Goal: Transaction & Acquisition: Purchase product/service

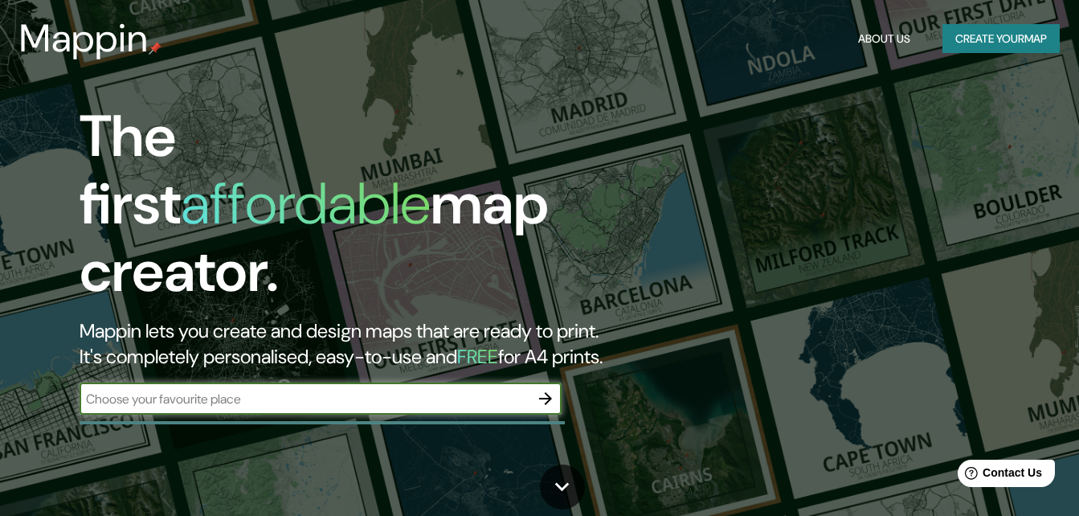
click at [538, 389] on icon "button" at bounding box center [545, 398] width 19 height 19
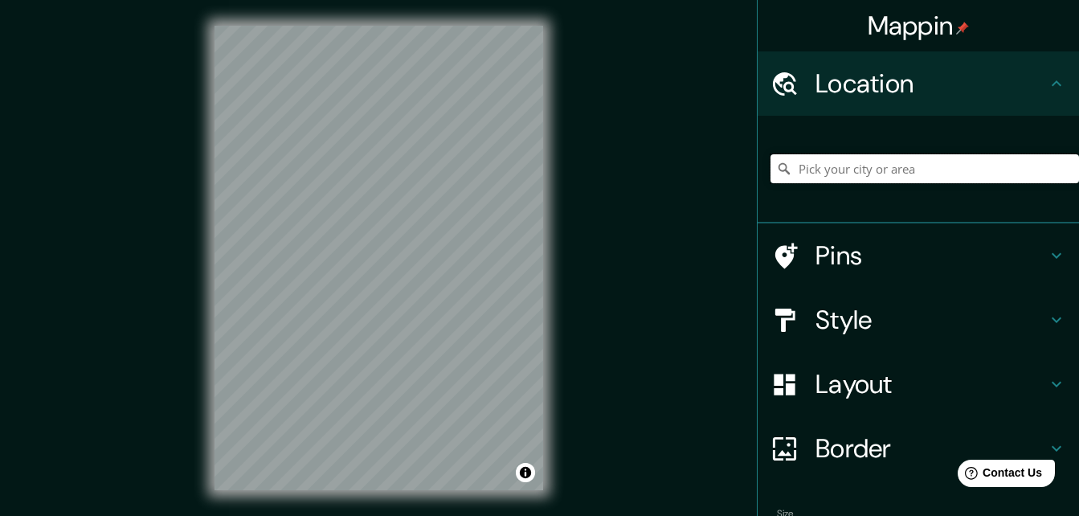
click at [857, 170] on input "Pick your city or area" at bounding box center [925, 168] width 309 height 29
type input "Villahermosa, [GEOGRAPHIC_DATA], [GEOGRAPHIC_DATA]"
click at [534, 2] on div "© Mapbox © OpenStreetMap Improve this map" at bounding box center [379, 258] width 380 height 516
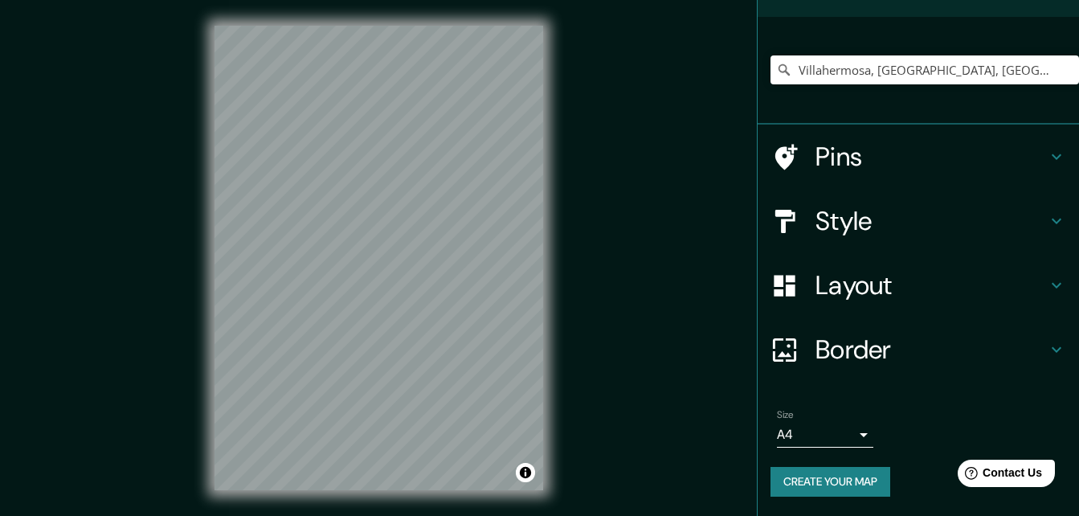
click at [841, 476] on button "Create your map" at bounding box center [831, 482] width 120 height 30
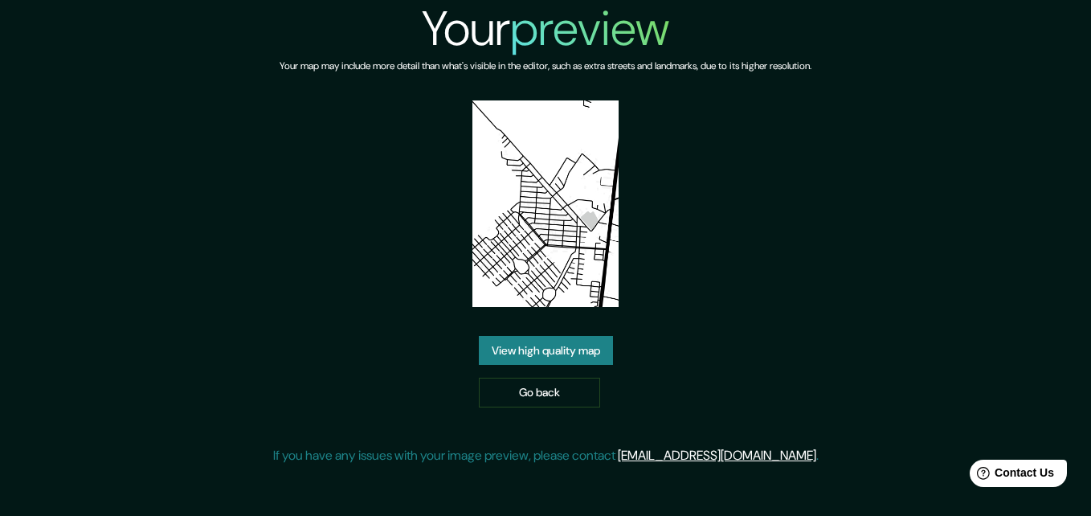
click at [510, 354] on link "View high quality map" at bounding box center [546, 351] width 134 height 30
